Goal: Check status: Check status

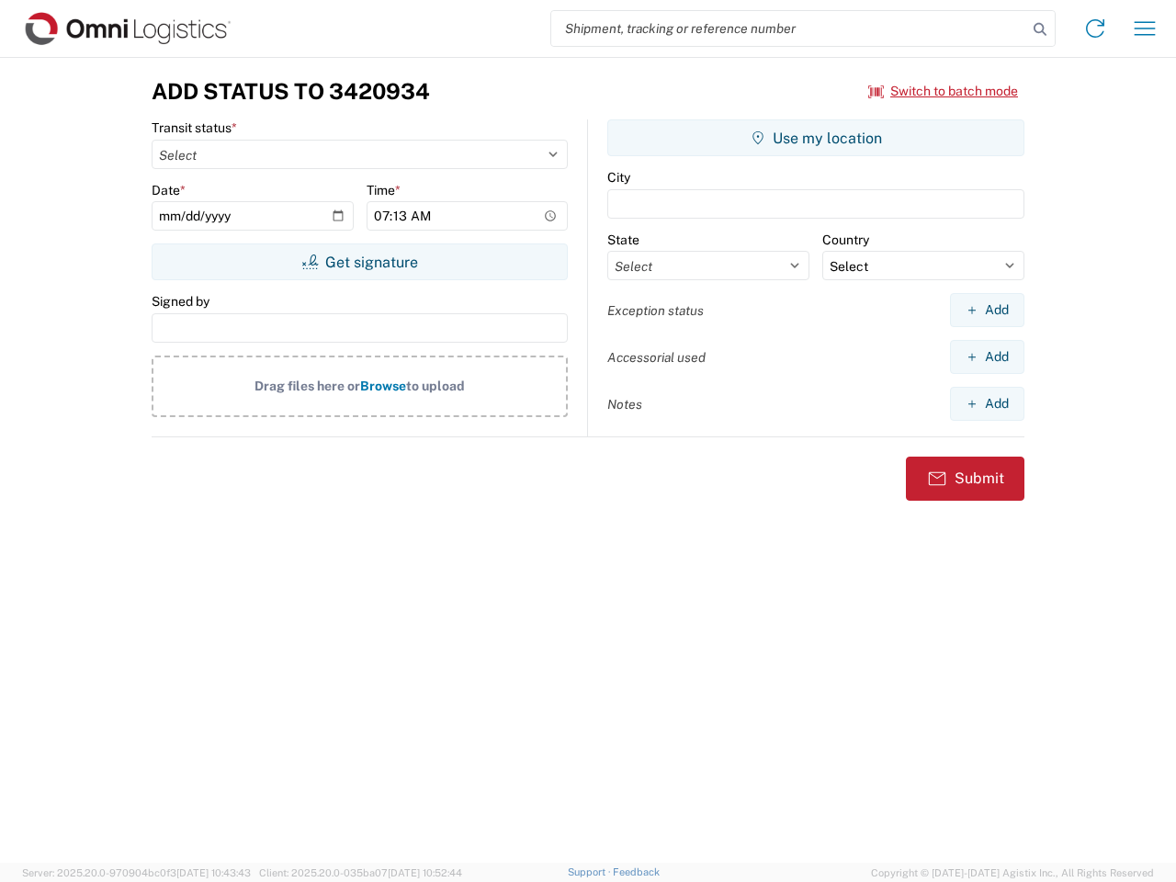
click at [789, 28] on input "search" at bounding box center [789, 28] width 476 height 35
click at [1040, 29] on icon at bounding box center [1040, 30] width 26 height 26
click at [1095, 28] on icon at bounding box center [1094, 28] width 29 height 29
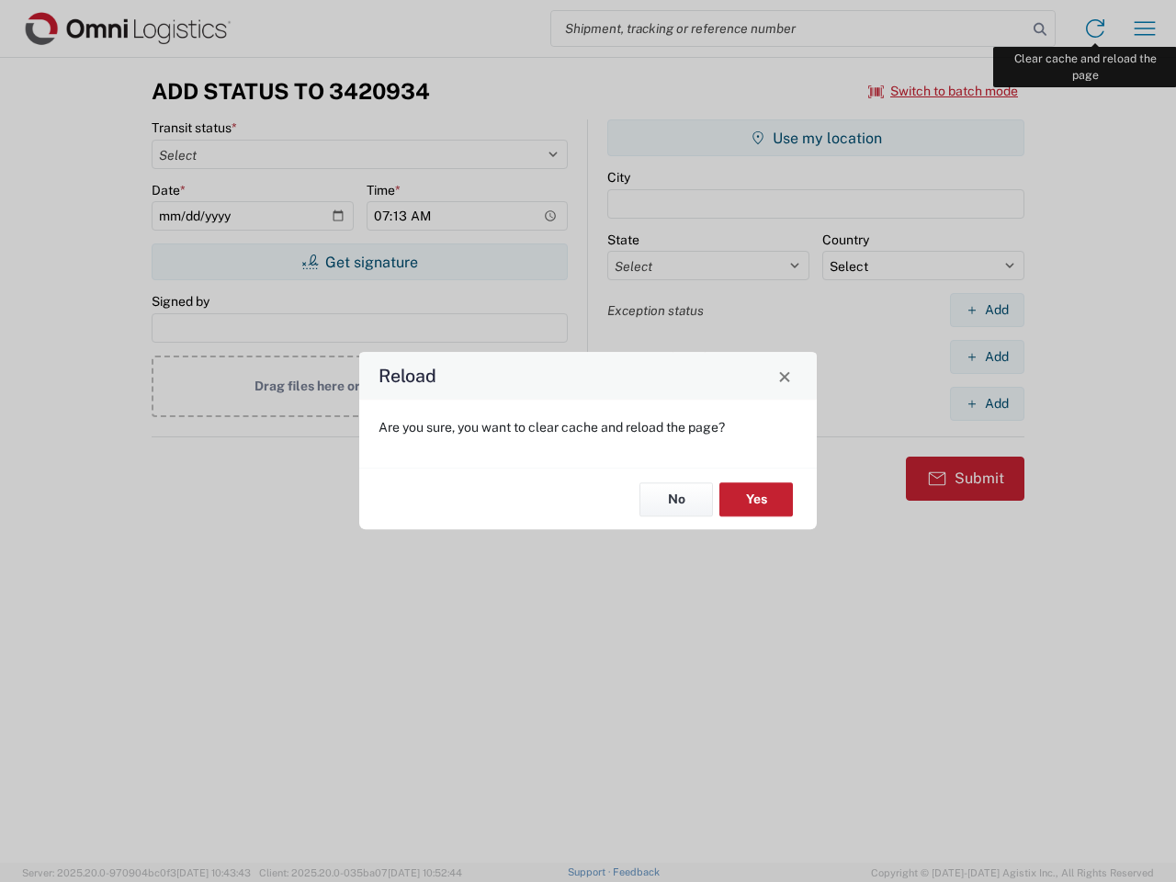
click at [1145, 28] on div "Reload Are you sure, you want to clear cache and reload the page? No Yes" at bounding box center [588, 441] width 1176 height 882
click at [943, 91] on div "Reload Are you sure, you want to clear cache and reload the page? No Yes" at bounding box center [588, 441] width 1176 height 882
click at [359, 262] on div "Reload Are you sure, you want to clear cache and reload the page? No Yes" at bounding box center [588, 441] width 1176 height 882
click at [816, 138] on div "Reload Are you sure, you want to clear cache and reload the page? No Yes" at bounding box center [588, 441] width 1176 height 882
click at [987, 310] on div "Reload Are you sure, you want to clear cache and reload the page? No Yes" at bounding box center [588, 441] width 1176 height 882
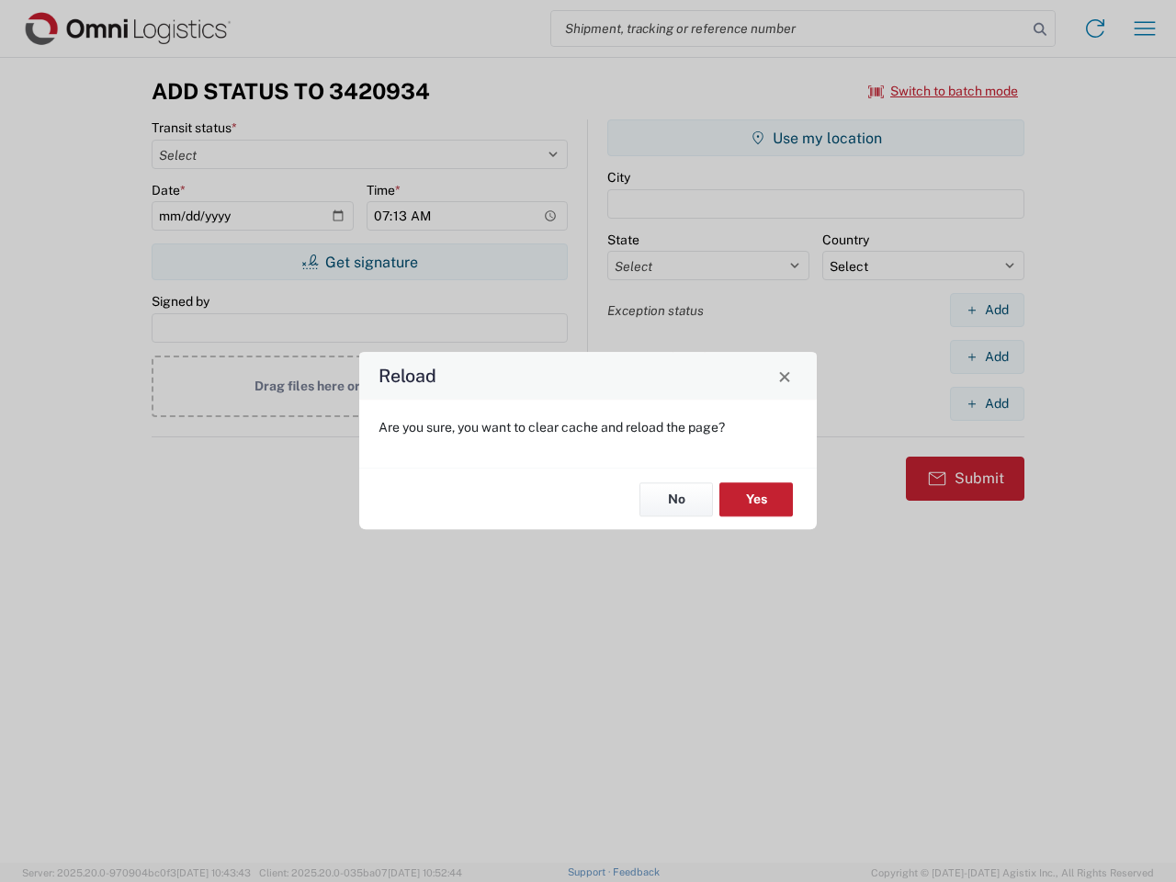
click at [987, 356] on div "Reload Are you sure, you want to clear cache and reload the page? No Yes" at bounding box center [588, 441] width 1176 height 882
click at [987, 403] on div "Reload Are you sure, you want to clear cache and reload the page? No Yes" at bounding box center [588, 441] width 1176 height 882
